Goal: Task Accomplishment & Management: Use online tool/utility

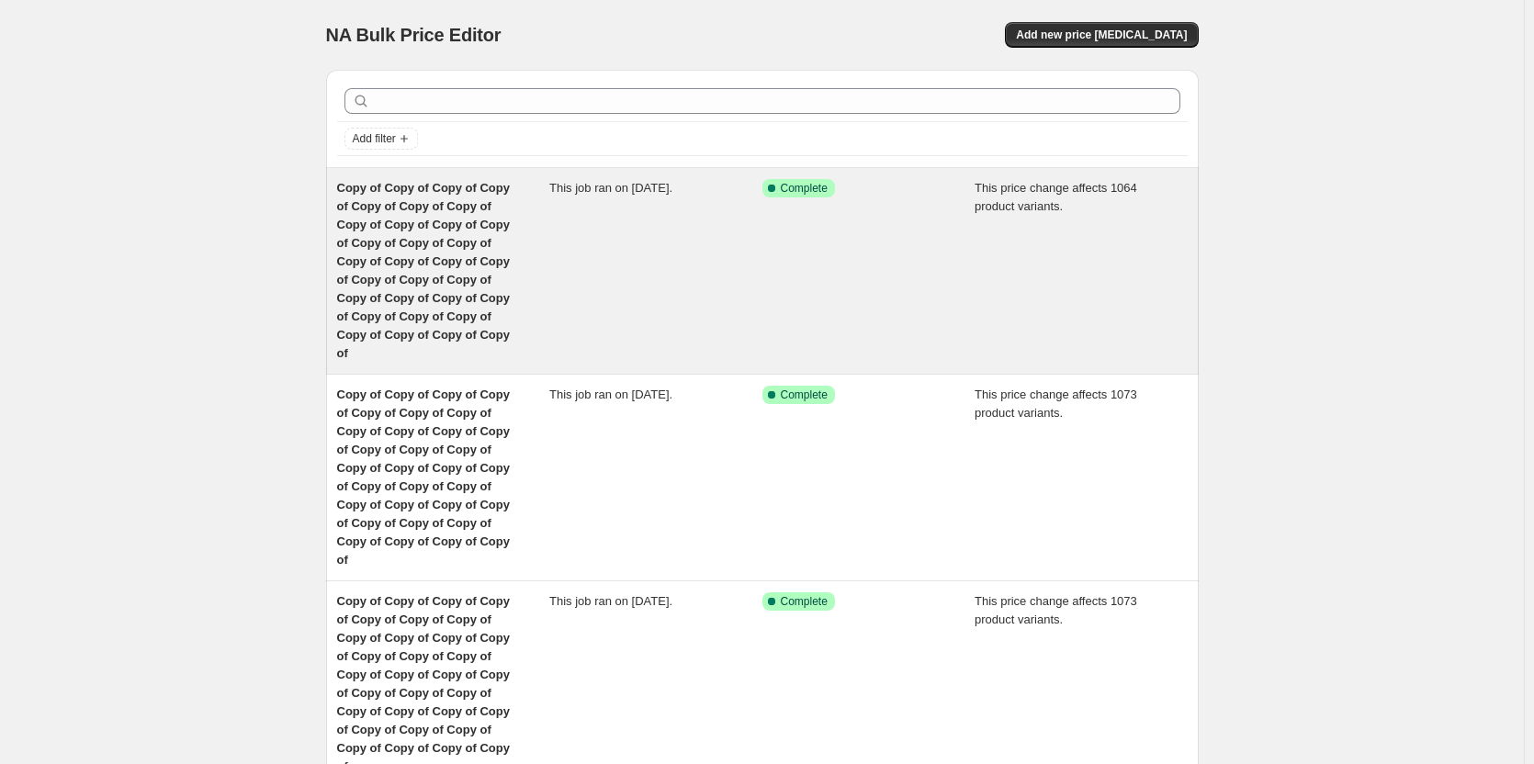
click at [453, 264] on span "Copy of Copy of Copy of Copy of Copy of Copy of Copy of Copy of Copy of Copy of…" at bounding box center [423, 270] width 173 height 179
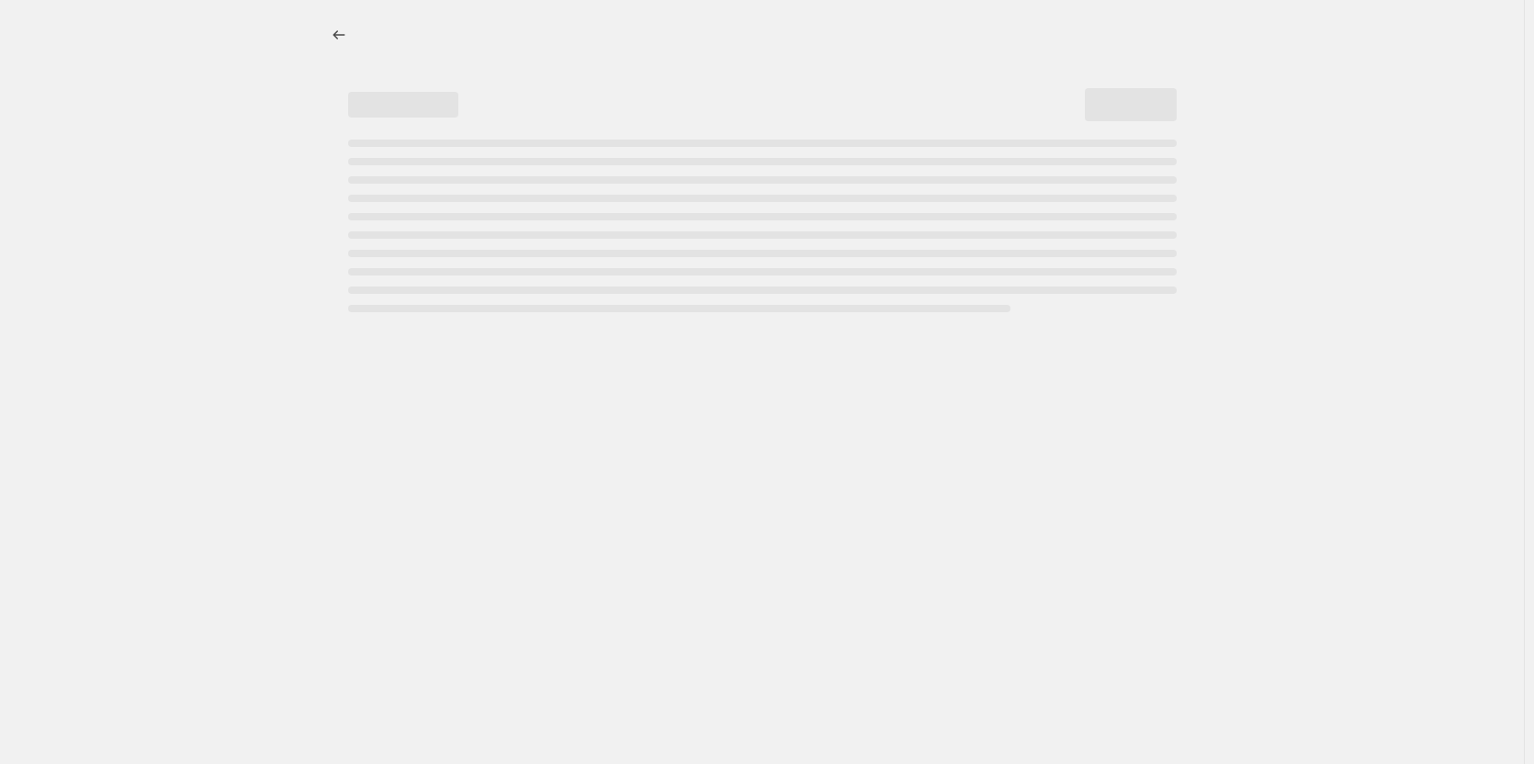
select select "pc"
select select "remove"
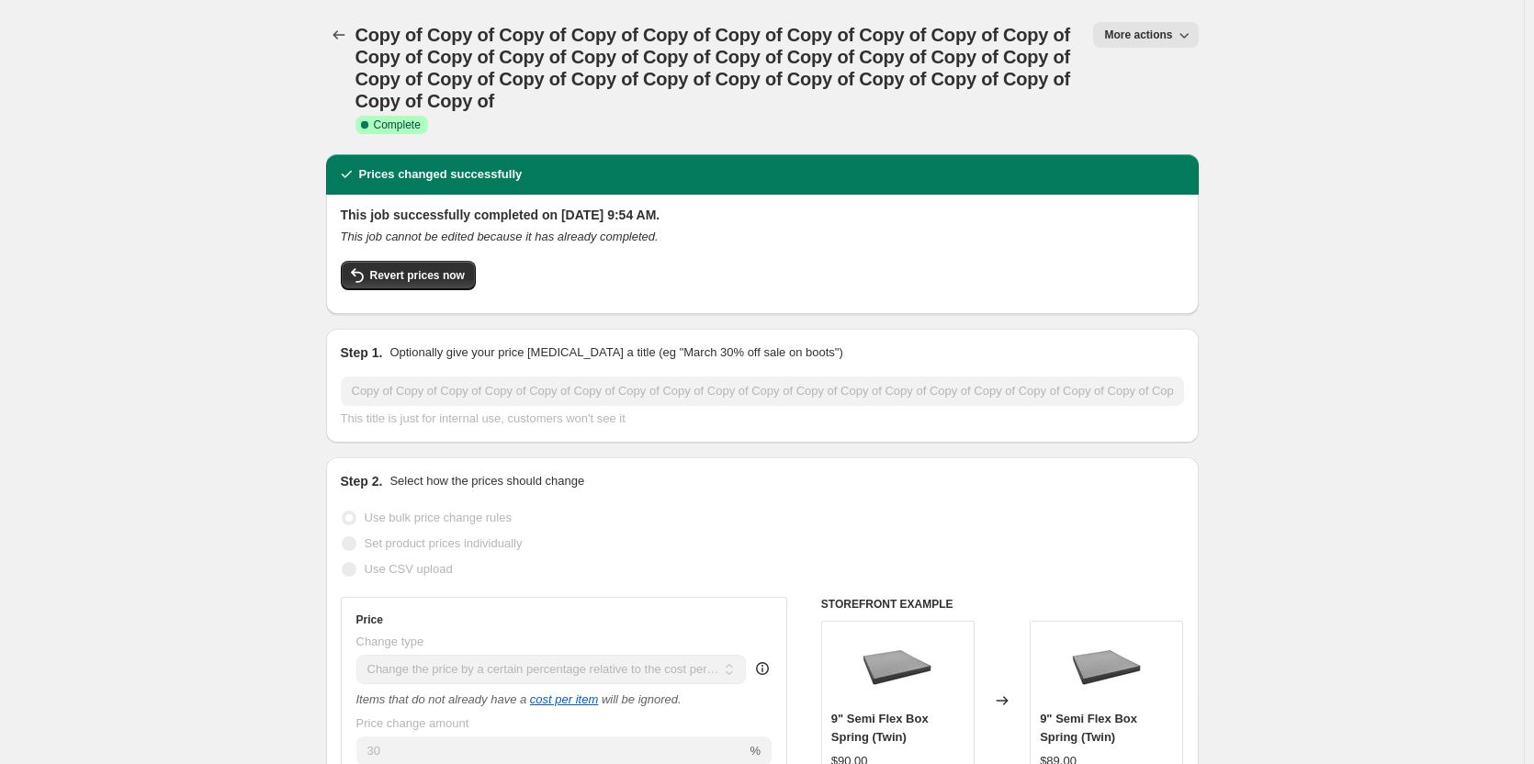
click at [1127, 29] on span "More actions" at bounding box center [1138, 35] width 68 height 15
click at [1141, 107] on span "Copy to new job" at bounding box center [1155, 104] width 85 height 14
select select "pc"
select select "remove"
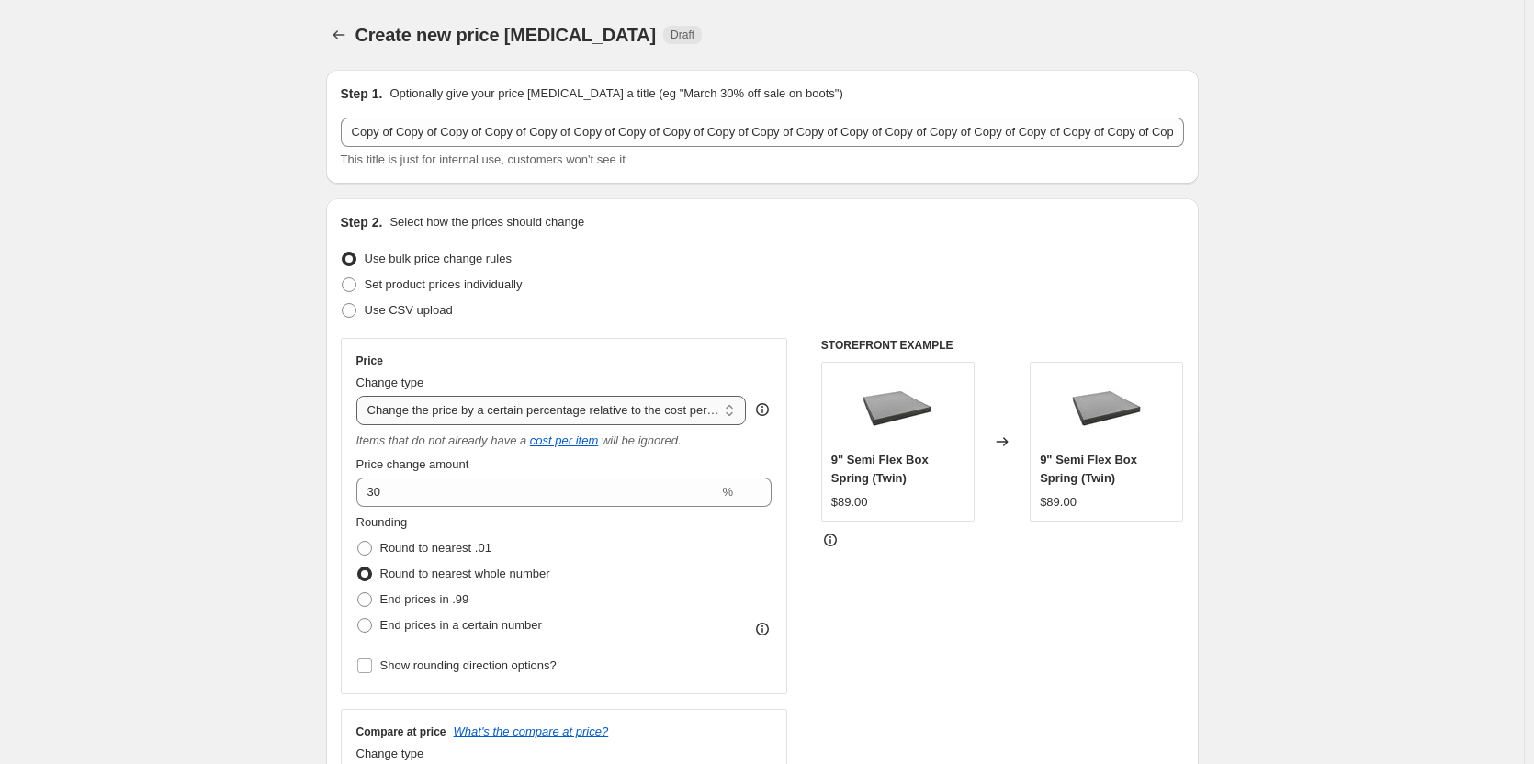
click at [484, 414] on select "Change the price to a certain amount Change the price by a certain amount Chang…" at bounding box center [551, 410] width 390 height 29
select select "margin"
click at [360, 396] on select "Change the price to a certain amount Change the price by a certain amount Chang…" at bounding box center [551, 410] width 390 height 29
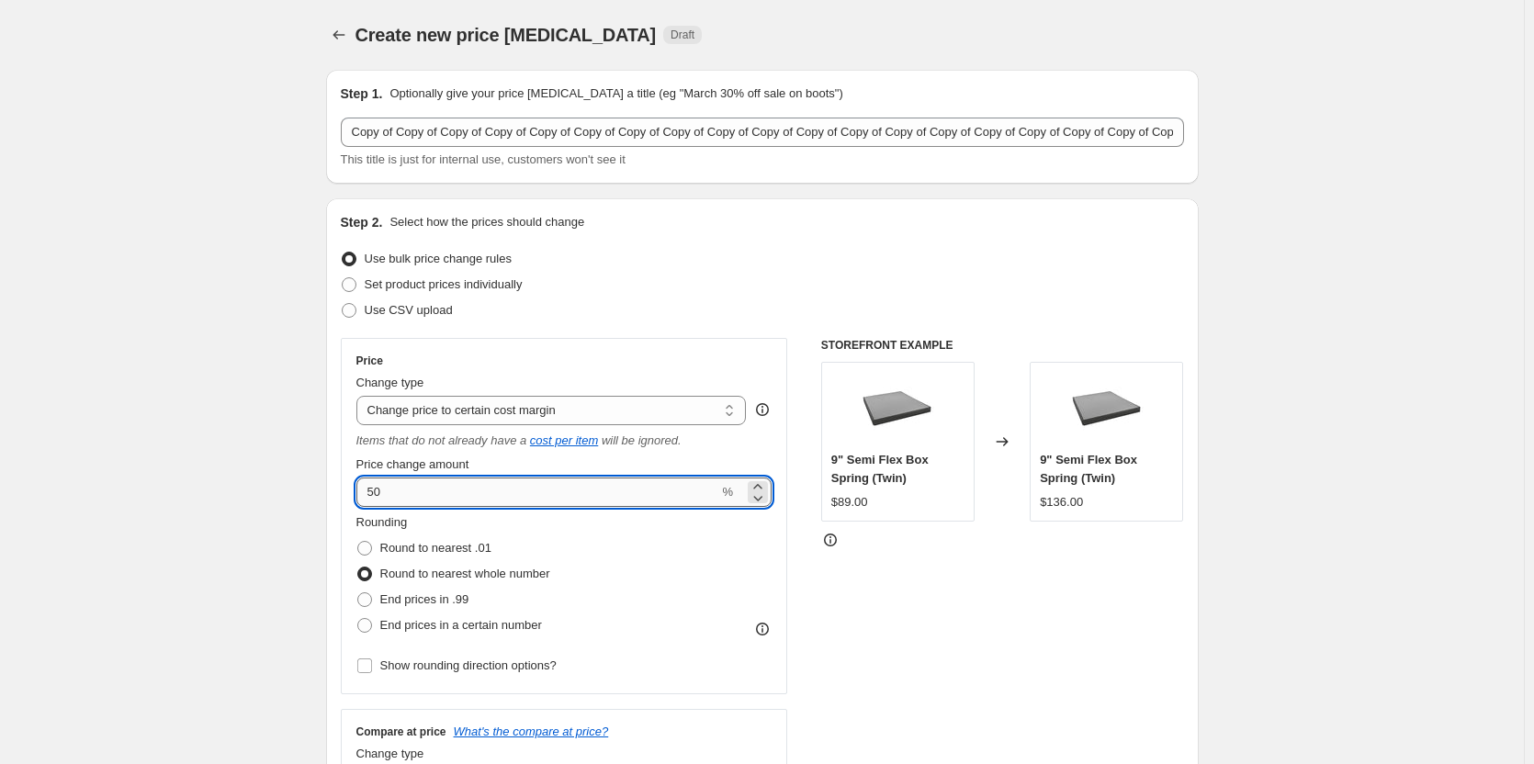
click at [446, 492] on input "50" at bounding box center [537, 492] width 363 height 29
type input "5"
type input "25"
click at [684, 588] on div "Rounding Round to nearest .01 Round to nearest whole number End prices in .99 E…" at bounding box center [564, 576] width 416 height 125
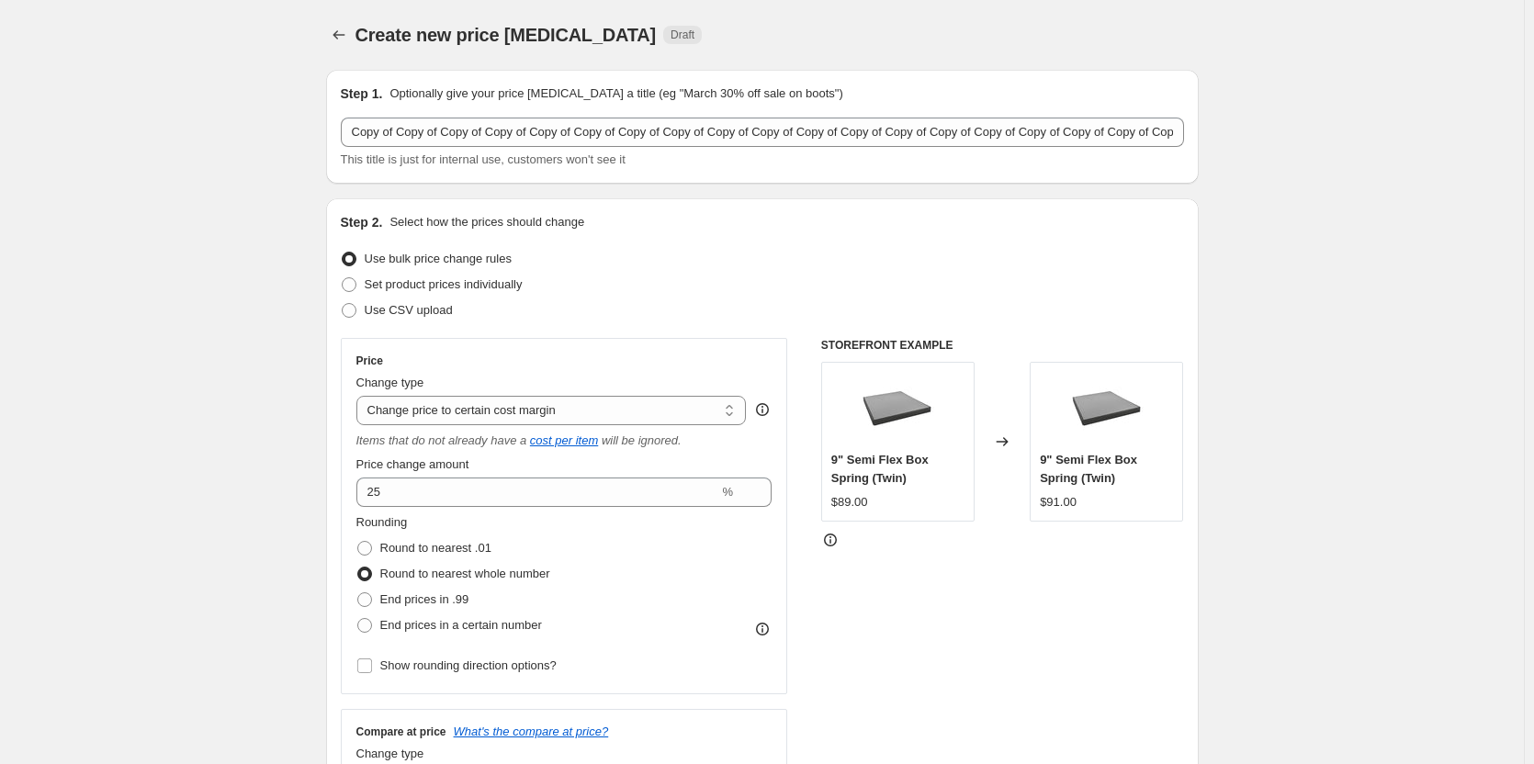
click at [1117, 617] on div "STOREFRONT EXAMPLE 9" Semi Flex Box Spring (Twin) $89.00 Changed to 9" Semi Fle…" at bounding box center [1002, 575] width 363 height 474
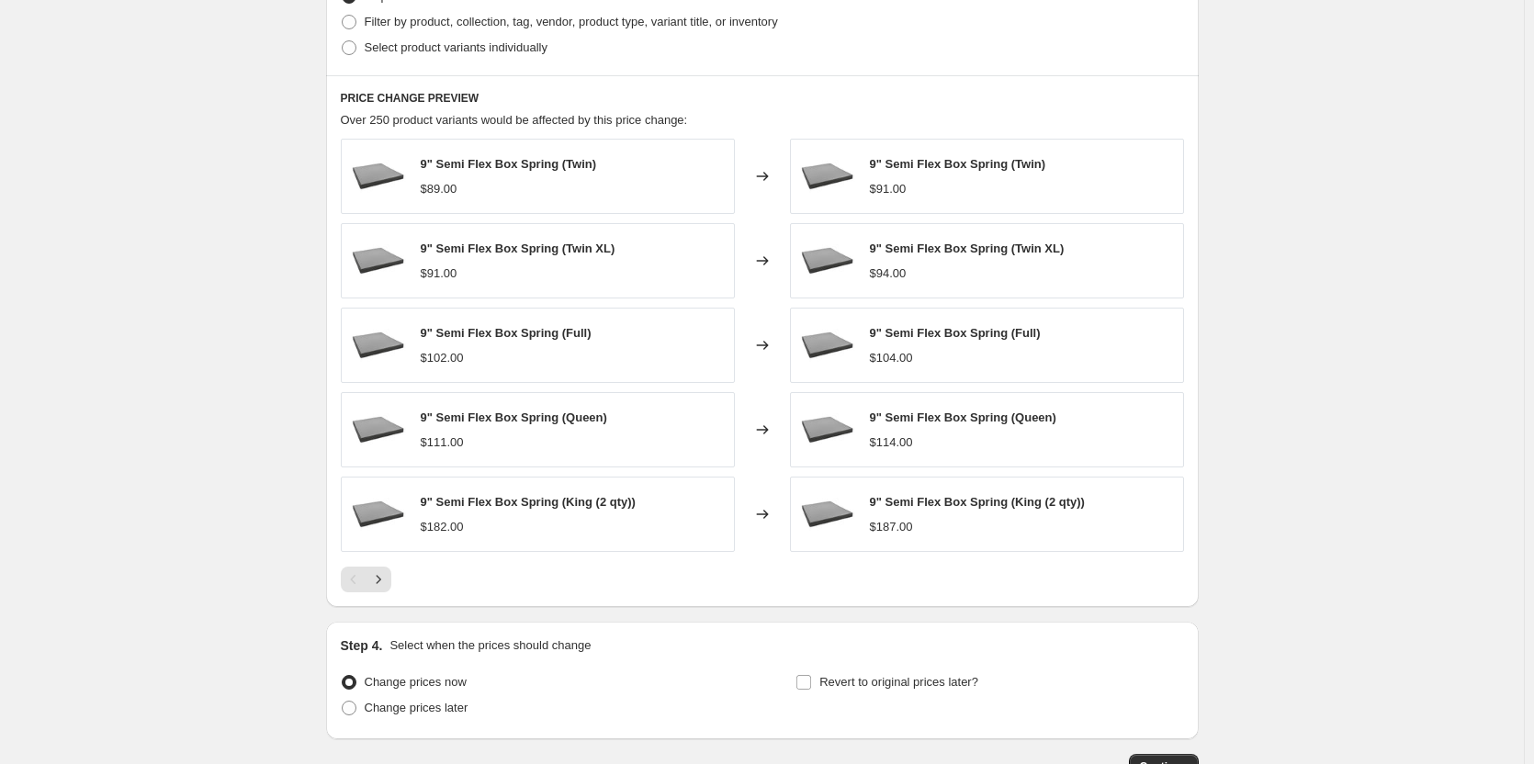
scroll to position [1200, 0]
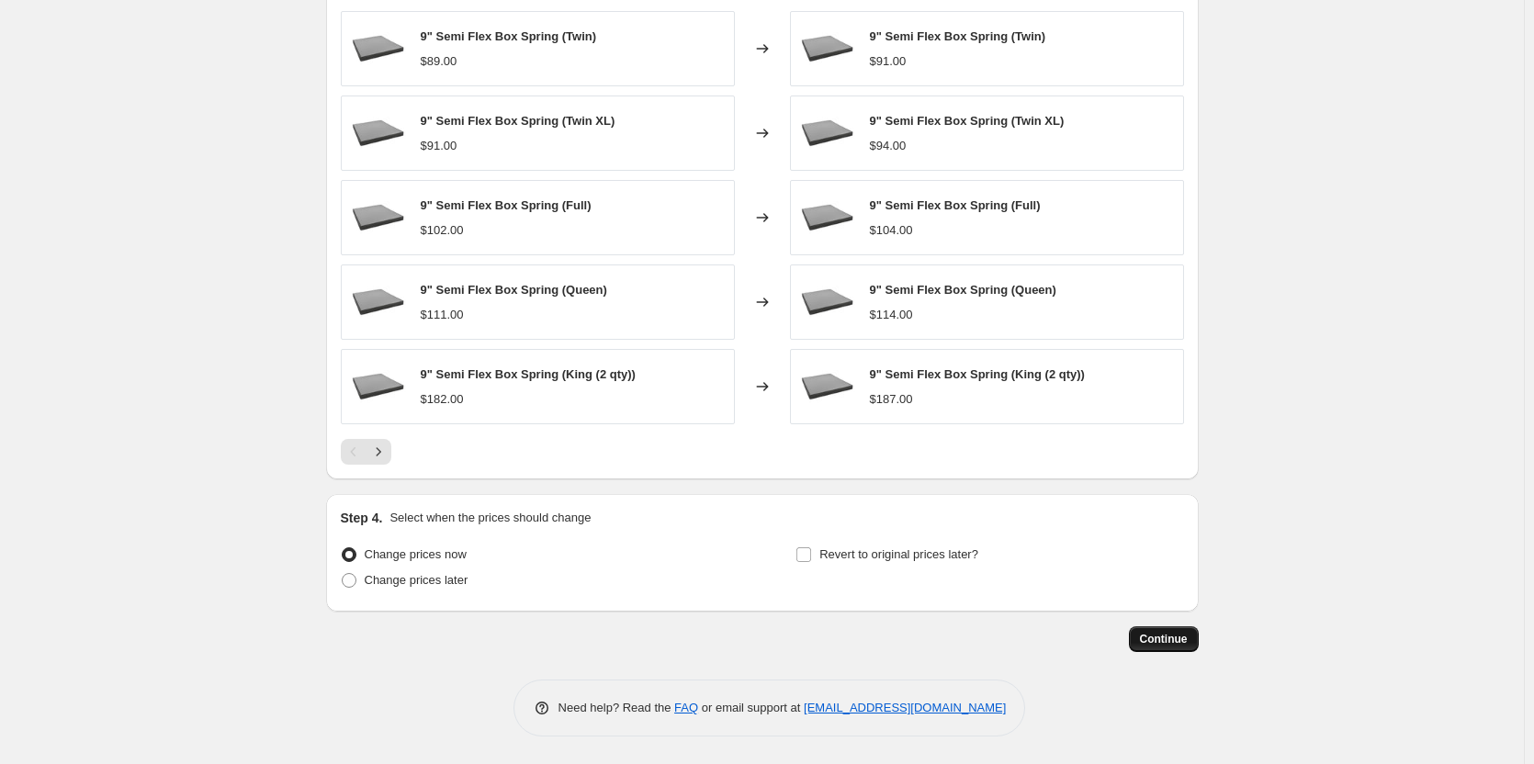
click at [1178, 648] on button "Continue" at bounding box center [1164, 640] width 70 height 26
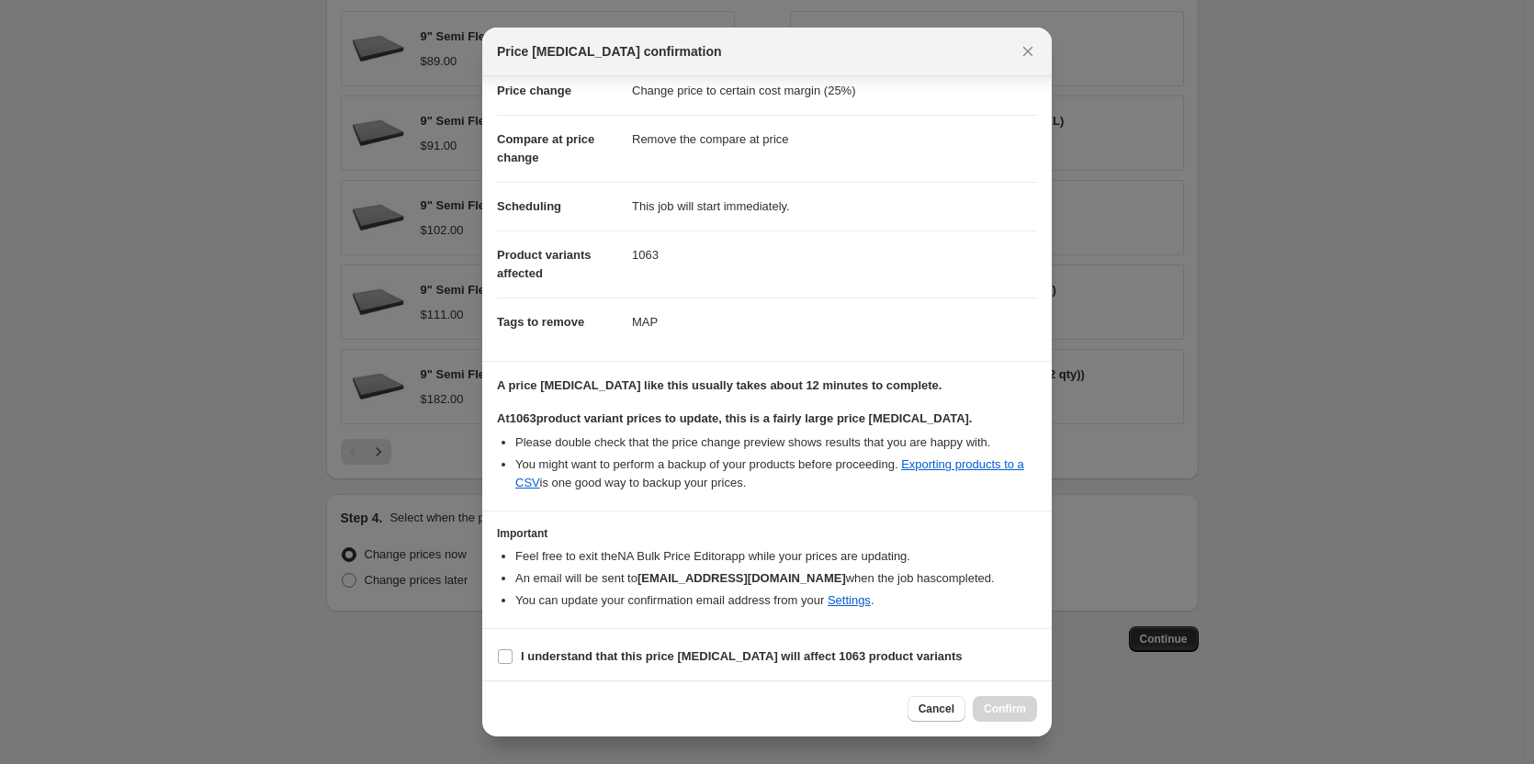
scroll to position [101, 0]
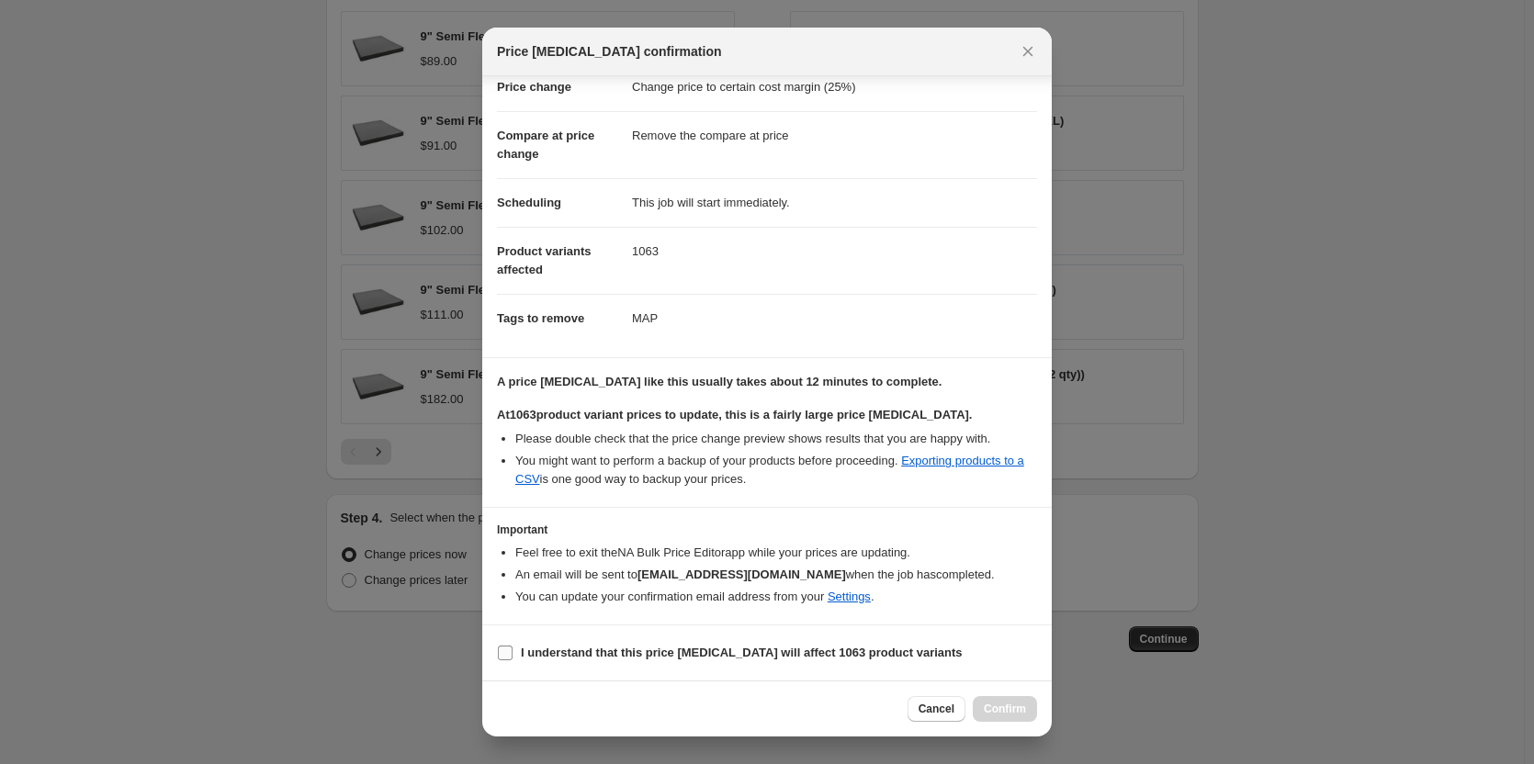
click at [503, 651] on input "I understand that this price [MEDICAL_DATA] will affect 1063 product variants" at bounding box center [505, 653] width 15 height 15
checkbox input "true"
click at [1005, 715] on span "Confirm" at bounding box center [1005, 709] width 42 height 15
type input "Copy of Copy of Copy of Copy of Copy of Copy of Copy of Copy of Copy of Copy of…"
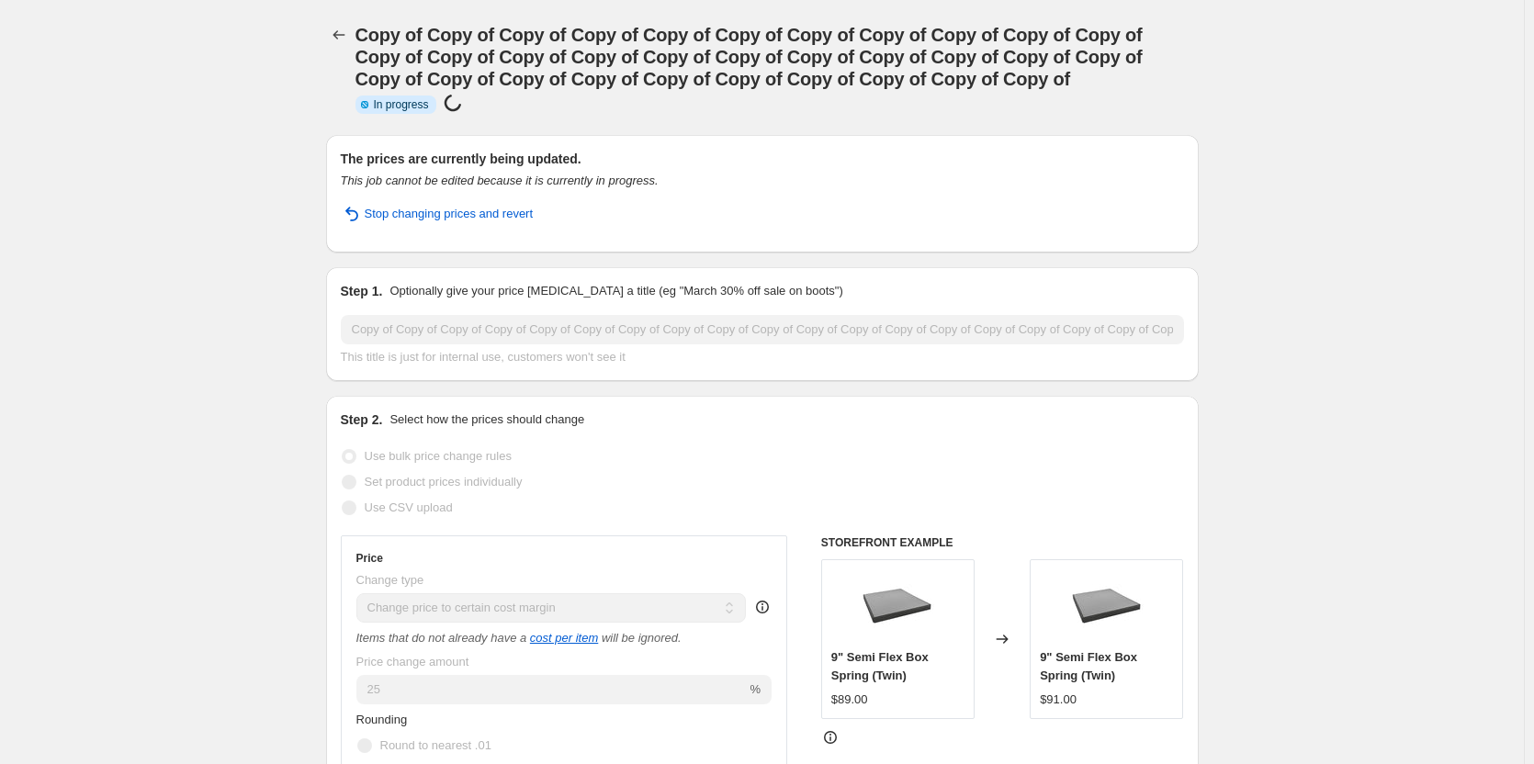
drag, startPoint x: 85, startPoint y: 72, endPoint x: 76, endPoint y: 70, distance: 9.4
